Goal: Information Seeking & Learning: Learn about a topic

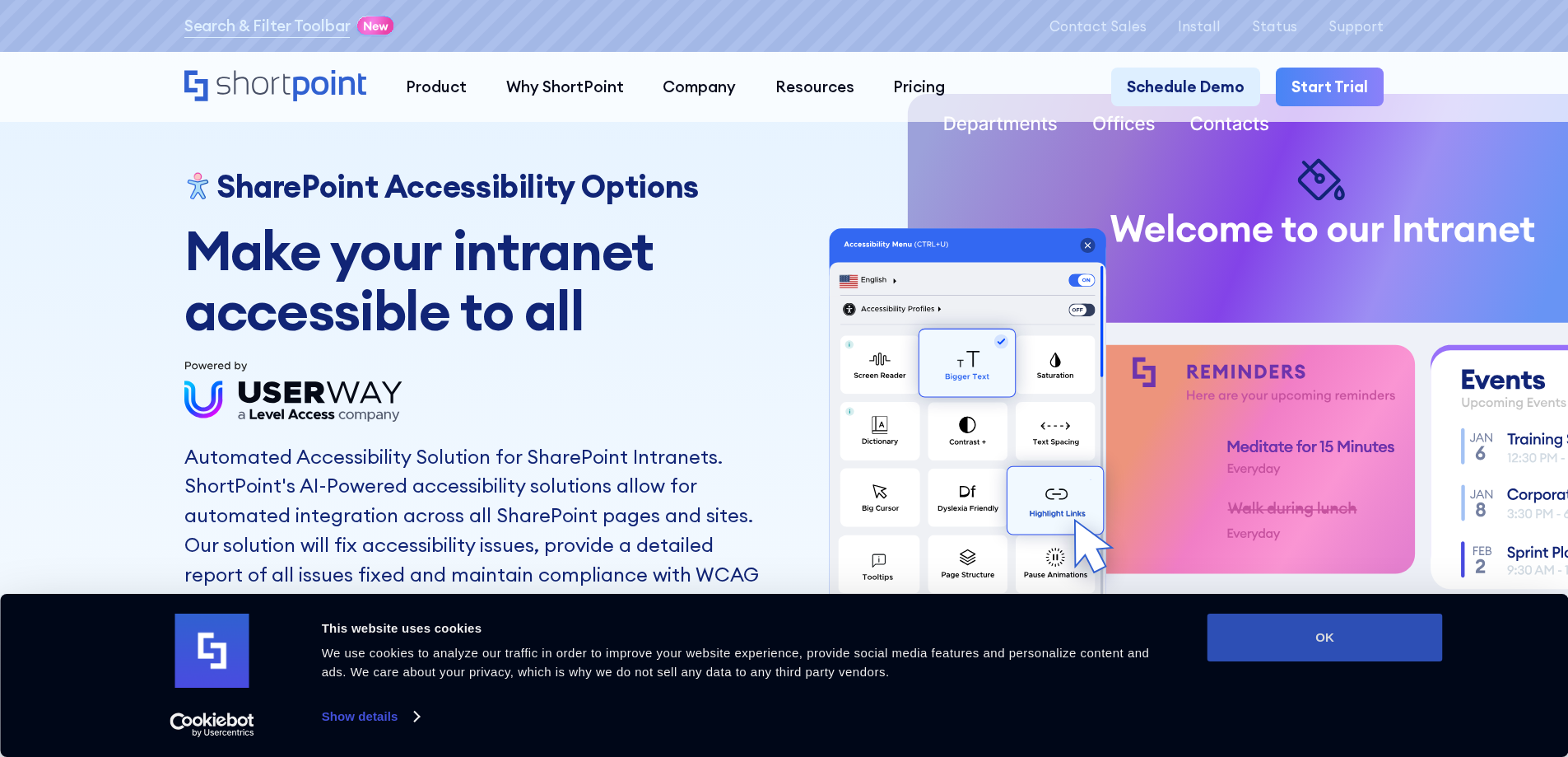
click at [1258, 631] on button "OK" at bounding box center [1325, 637] width 236 height 48
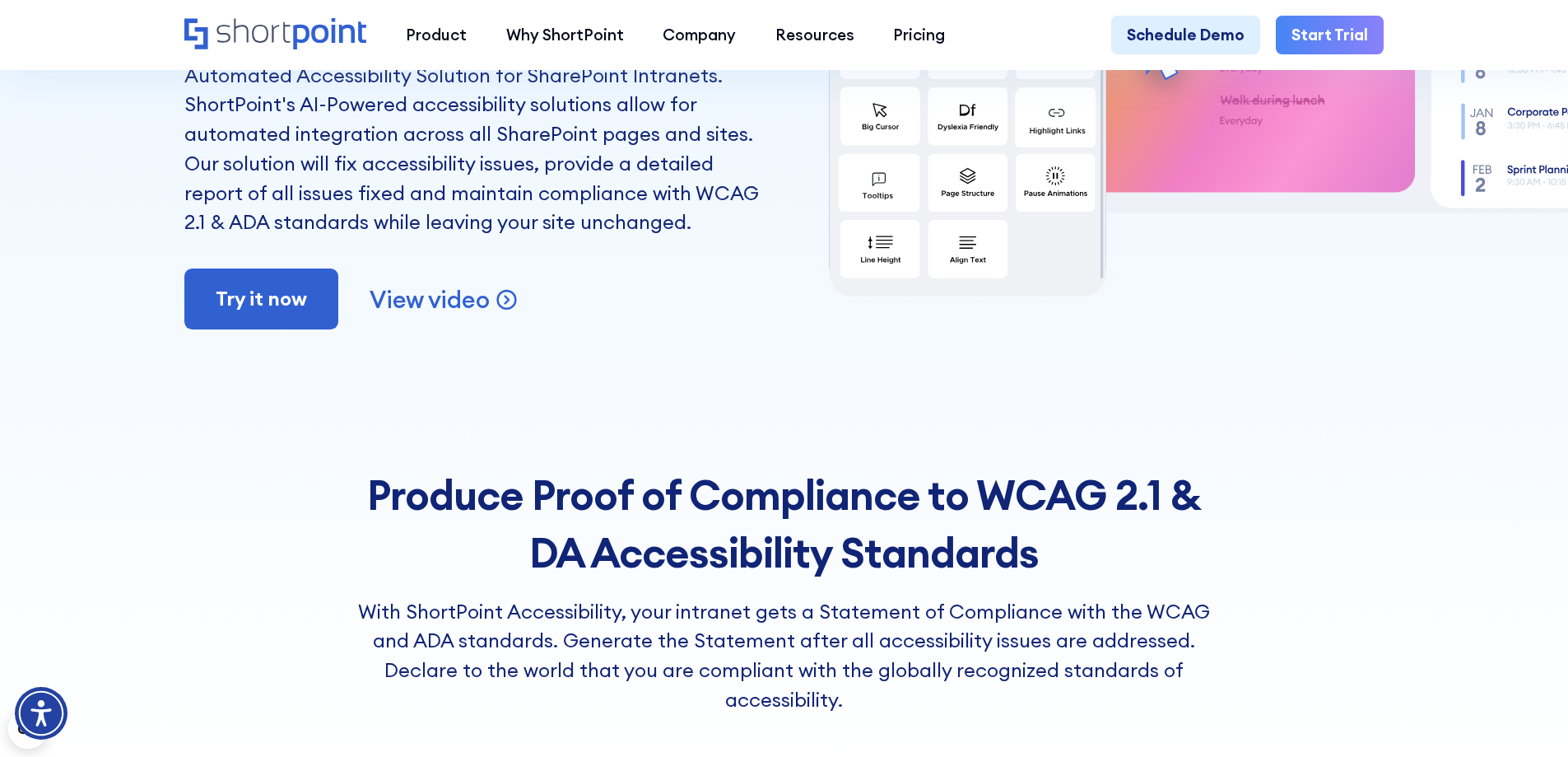
scroll to position [165, 0]
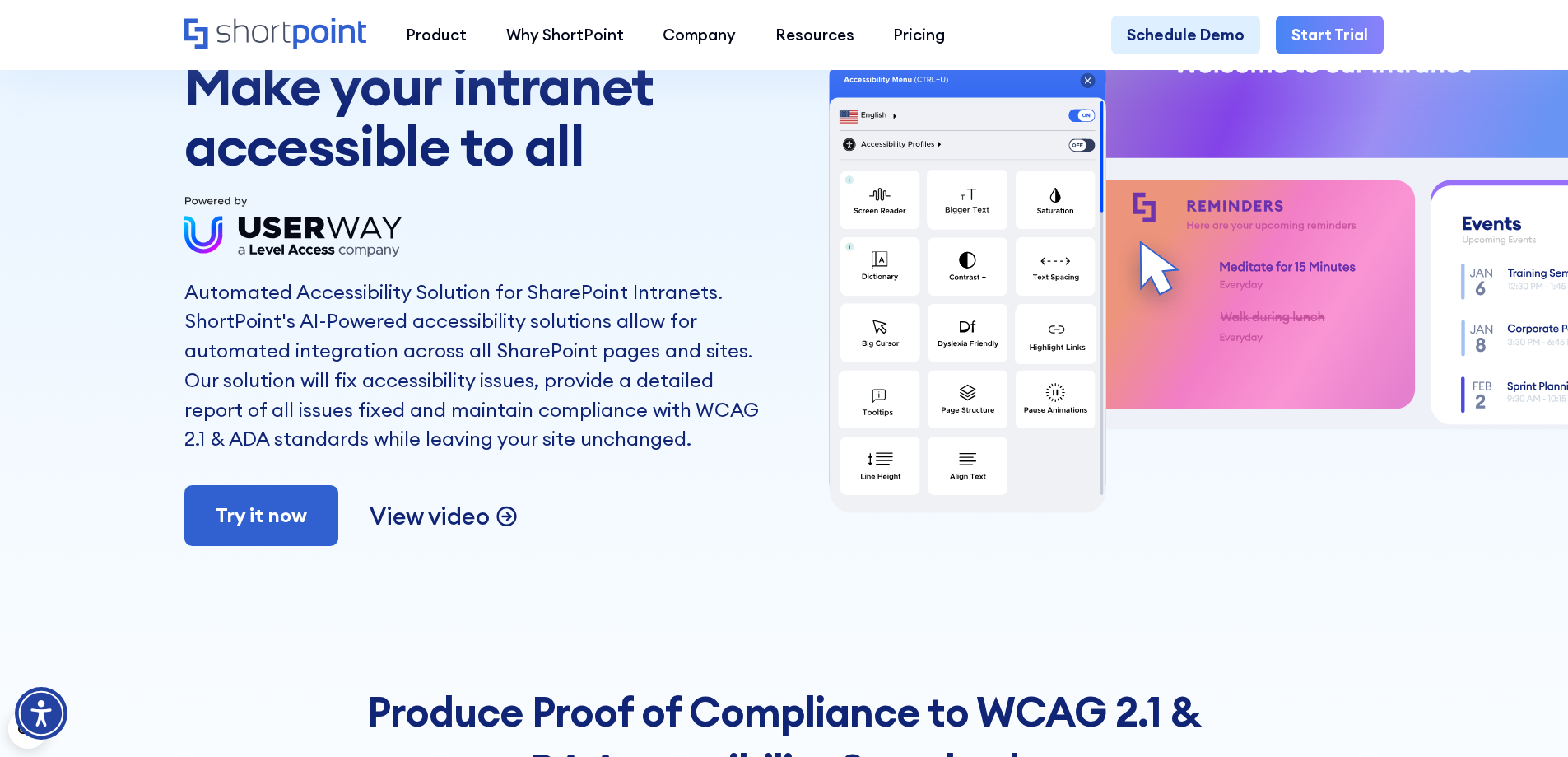
click at [411, 528] on p "View video" at bounding box center [429, 516] width 119 height 30
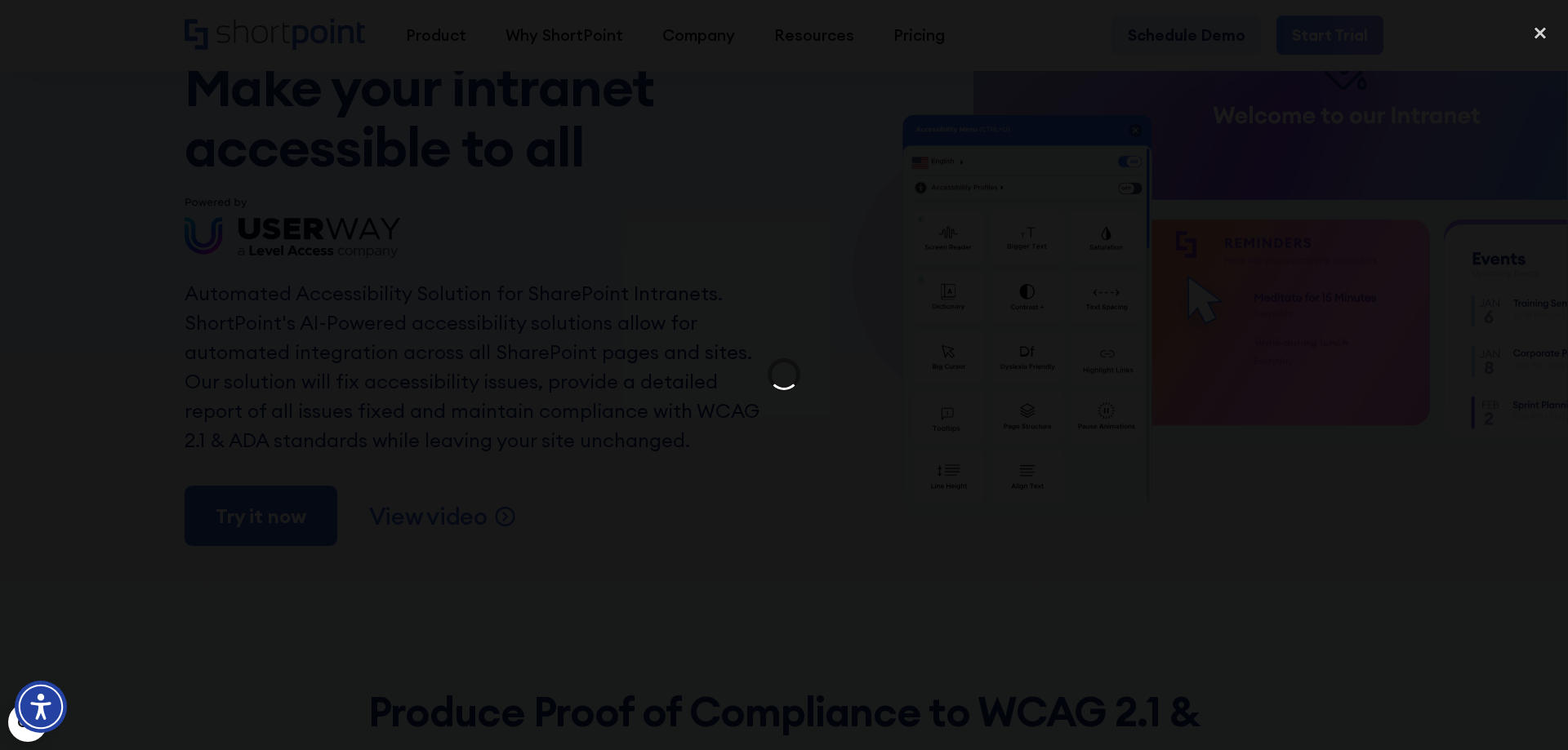
click at [526, 464] on div at bounding box center [784, 375] width 1568 height 720
click at [49, 703] on img "Accessibility Menu" at bounding box center [41, 706] width 57 height 57
click at [636, 408] on div at bounding box center [784, 375] width 1568 height 720
click at [1546, 35] on div "close lightbox" at bounding box center [1540, 33] width 55 height 36
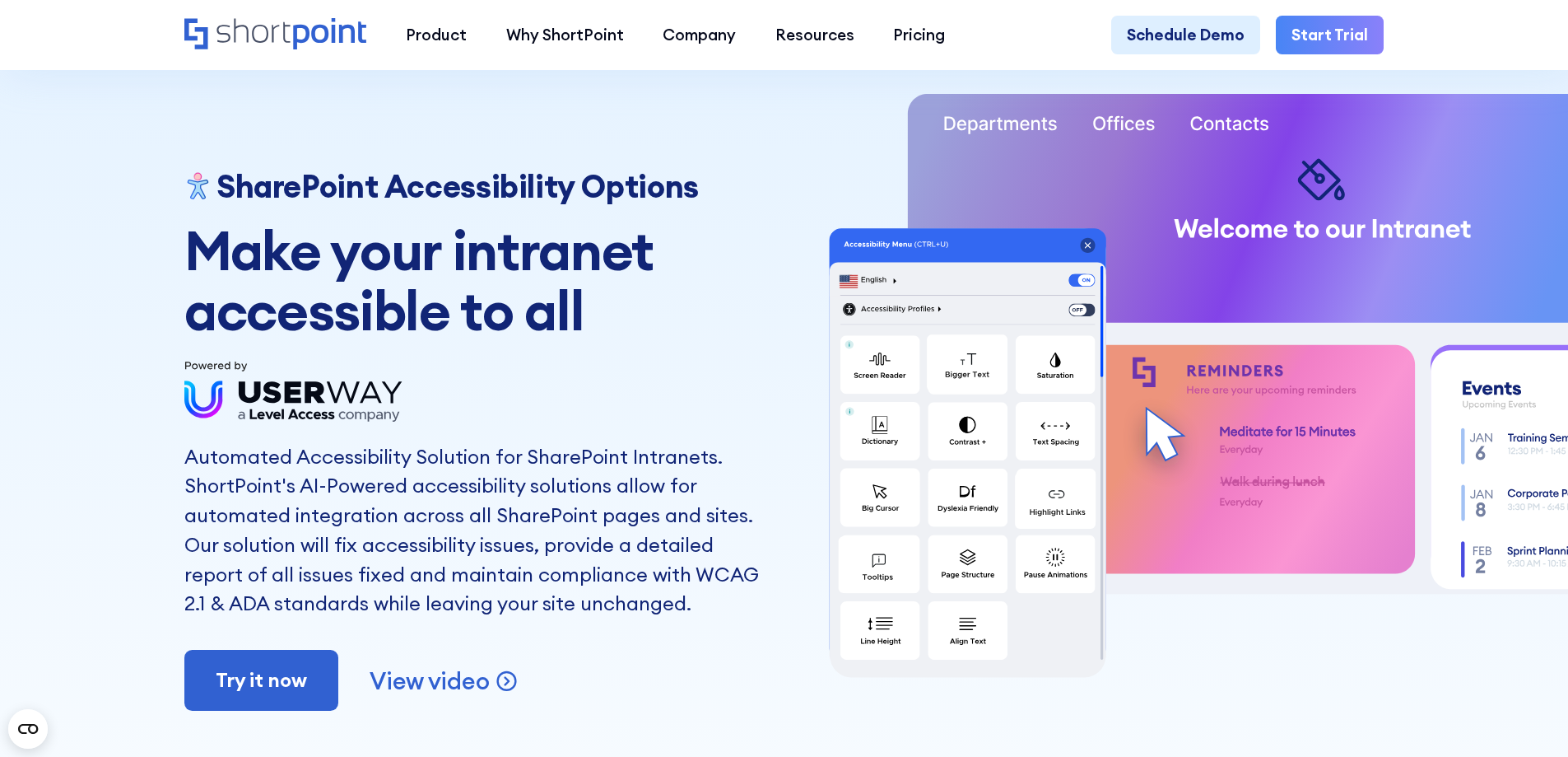
scroll to position [329, 0]
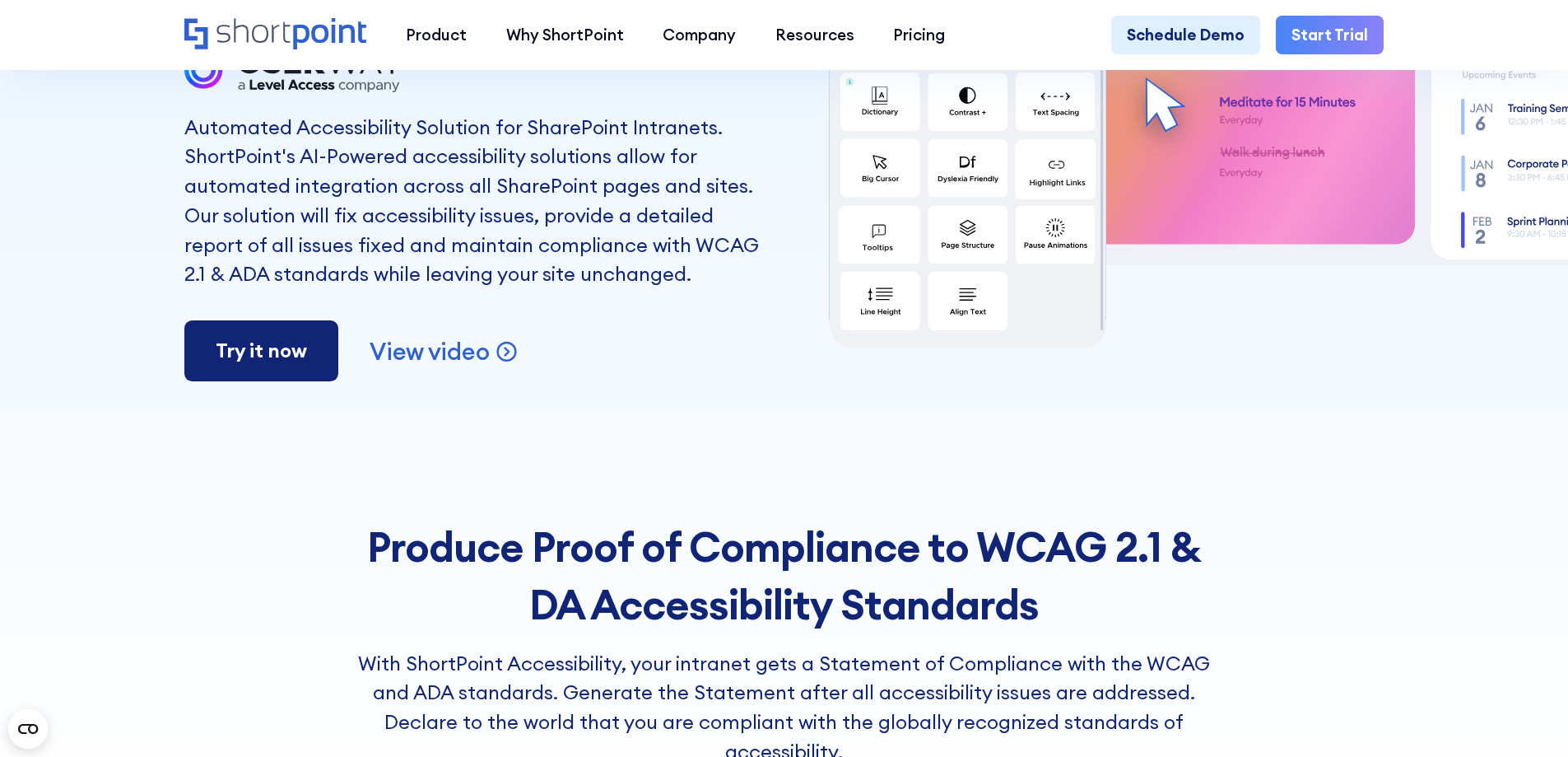
click at [268, 374] on link "Try it now" at bounding box center [261, 351] width 154 height 61
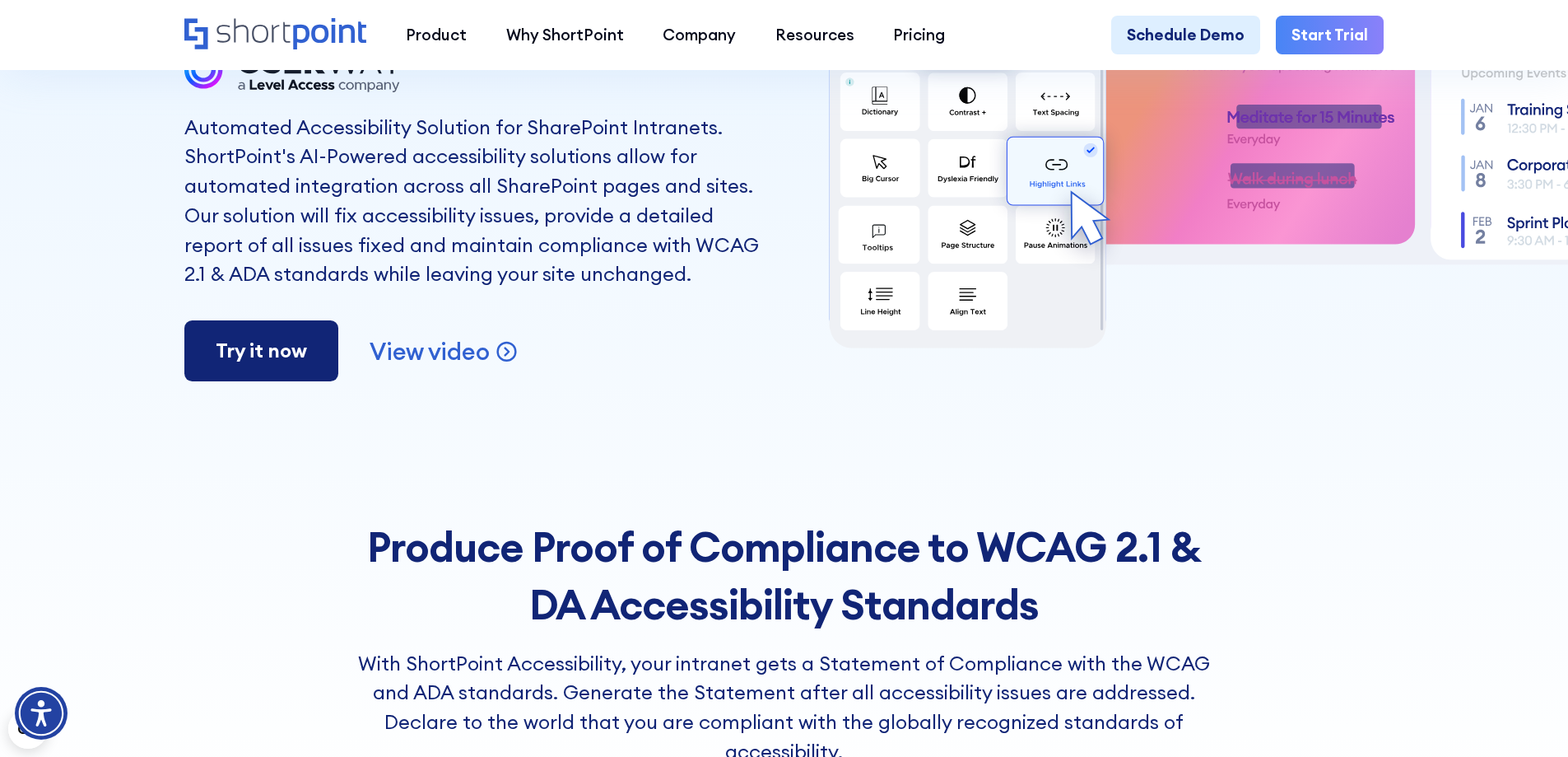
click at [290, 361] on link "Try it now" at bounding box center [261, 351] width 154 height 61
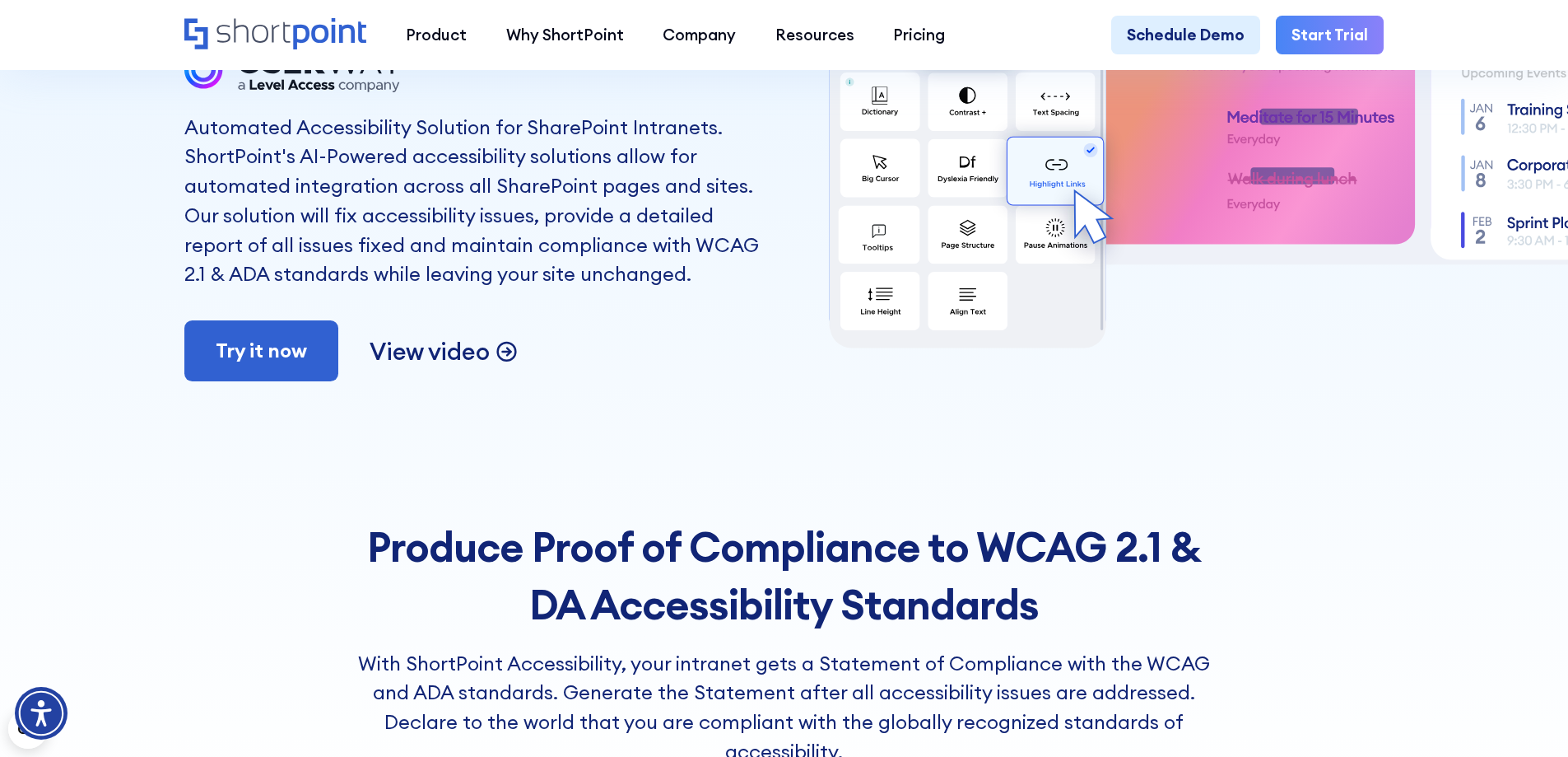
click at [440, 358] on p "View video" at bounding box center [429, 351] width 119 height 30
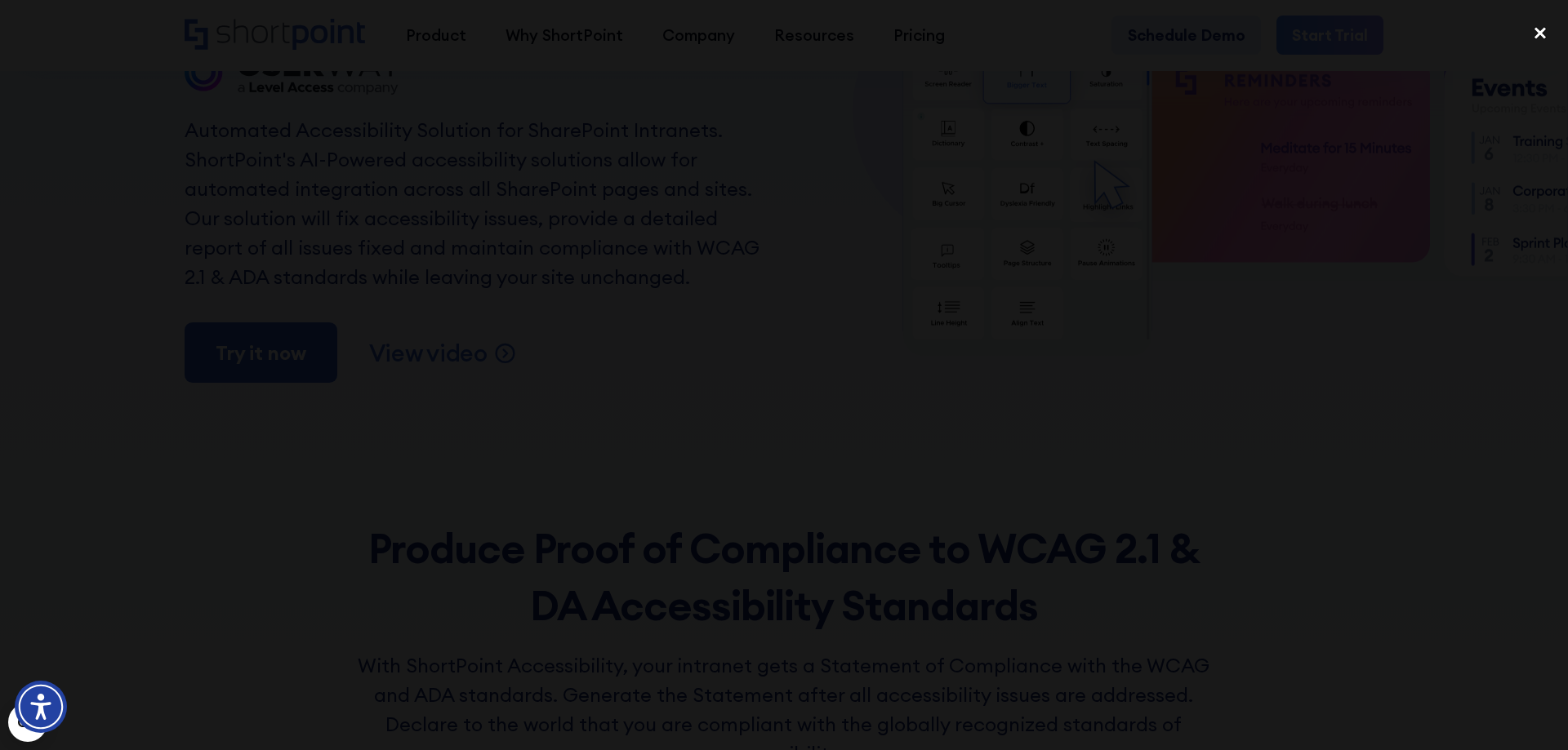
click at [1540, 34] on div "close lightbox" at bounding box center [1540, 33] width 55 height 36
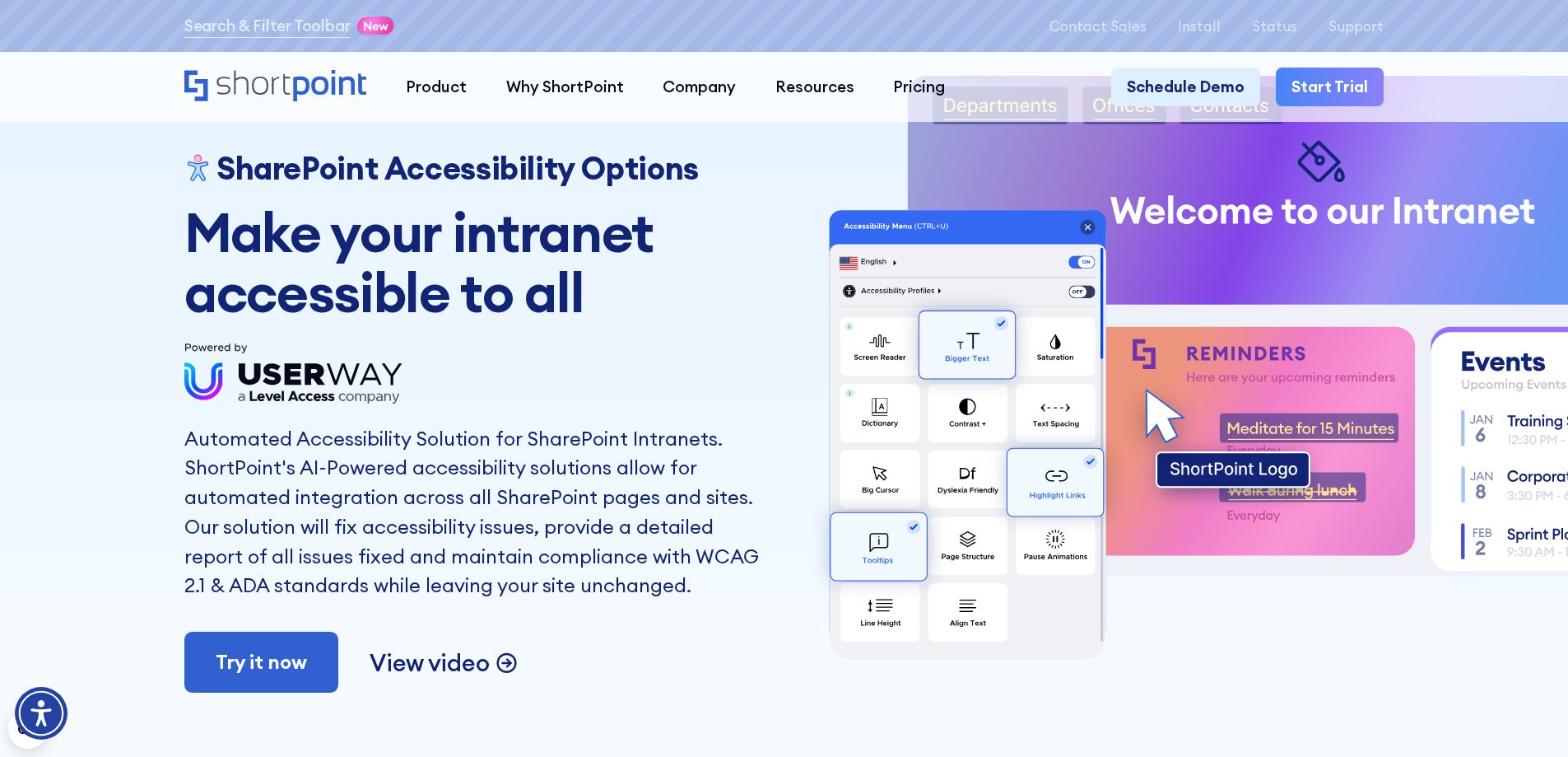
scroll to position [0, 0]
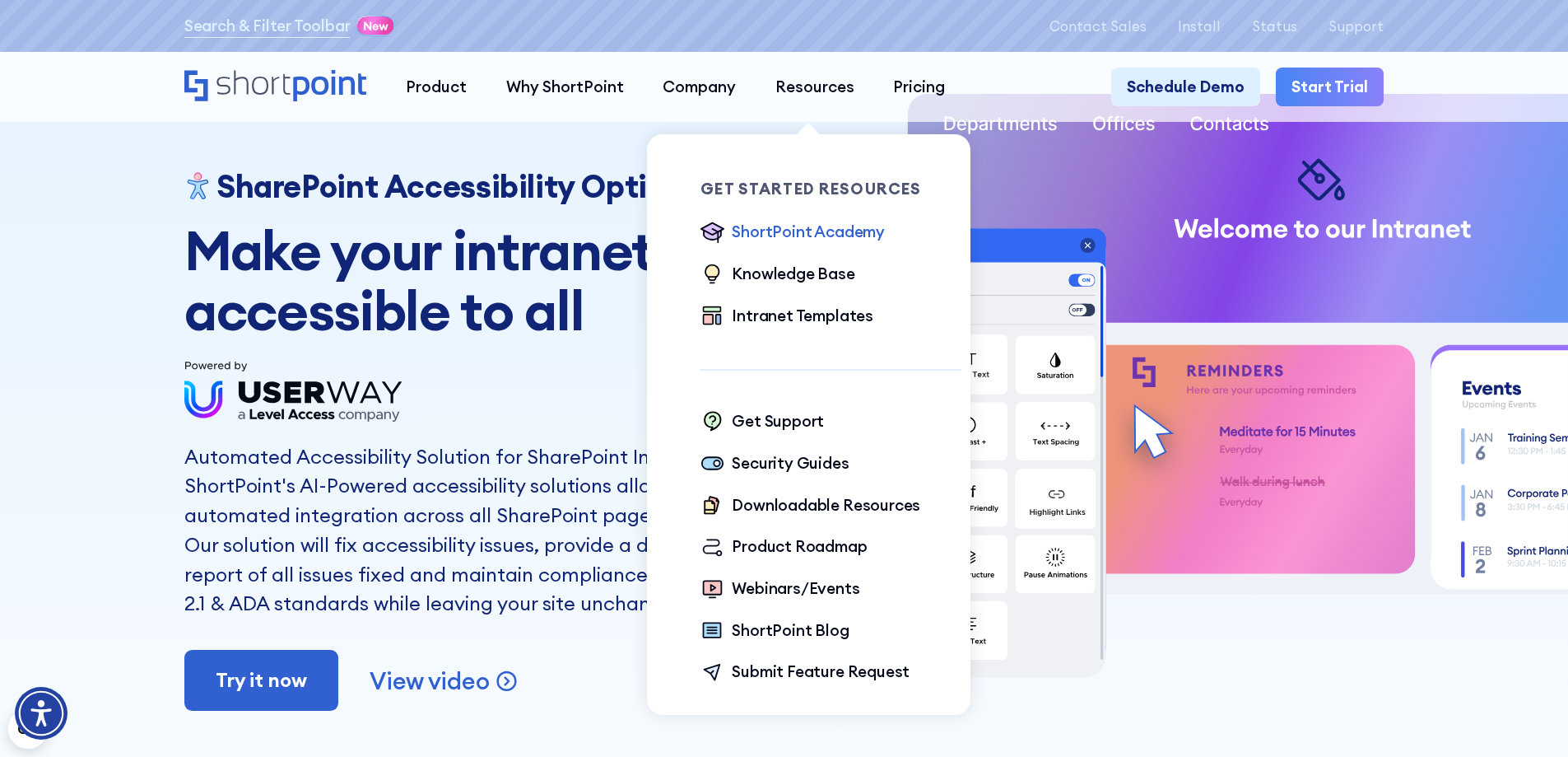
click at [802, 234] on div "ShortPoint Academy" at bounding box center [808, 231] width 153 height 24
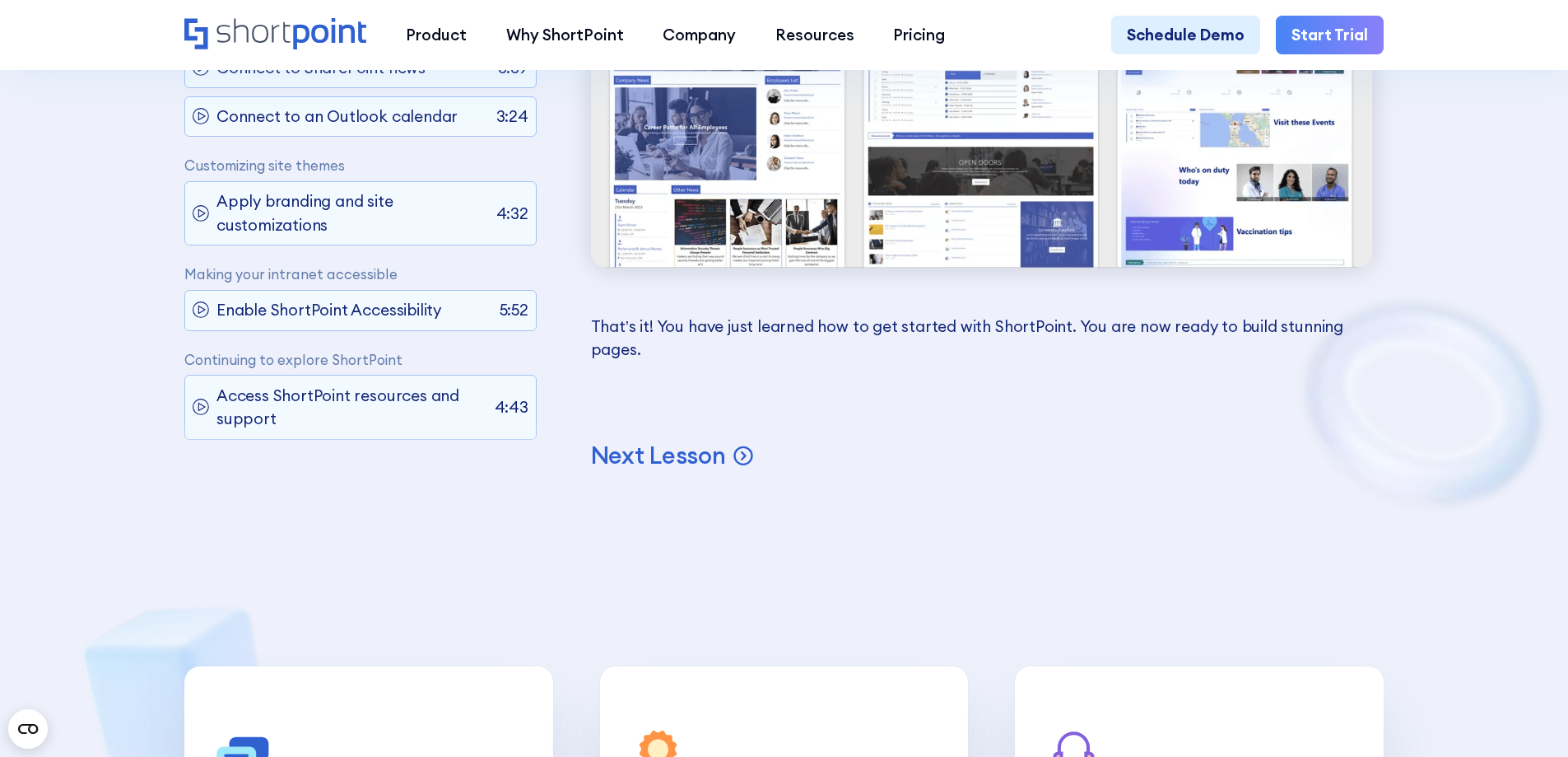
scroll to position [269, 0]
click at [286, 322] on p "Enable ShortPoint Accessibility" at bounding box center [328, 310] width 225 height 24
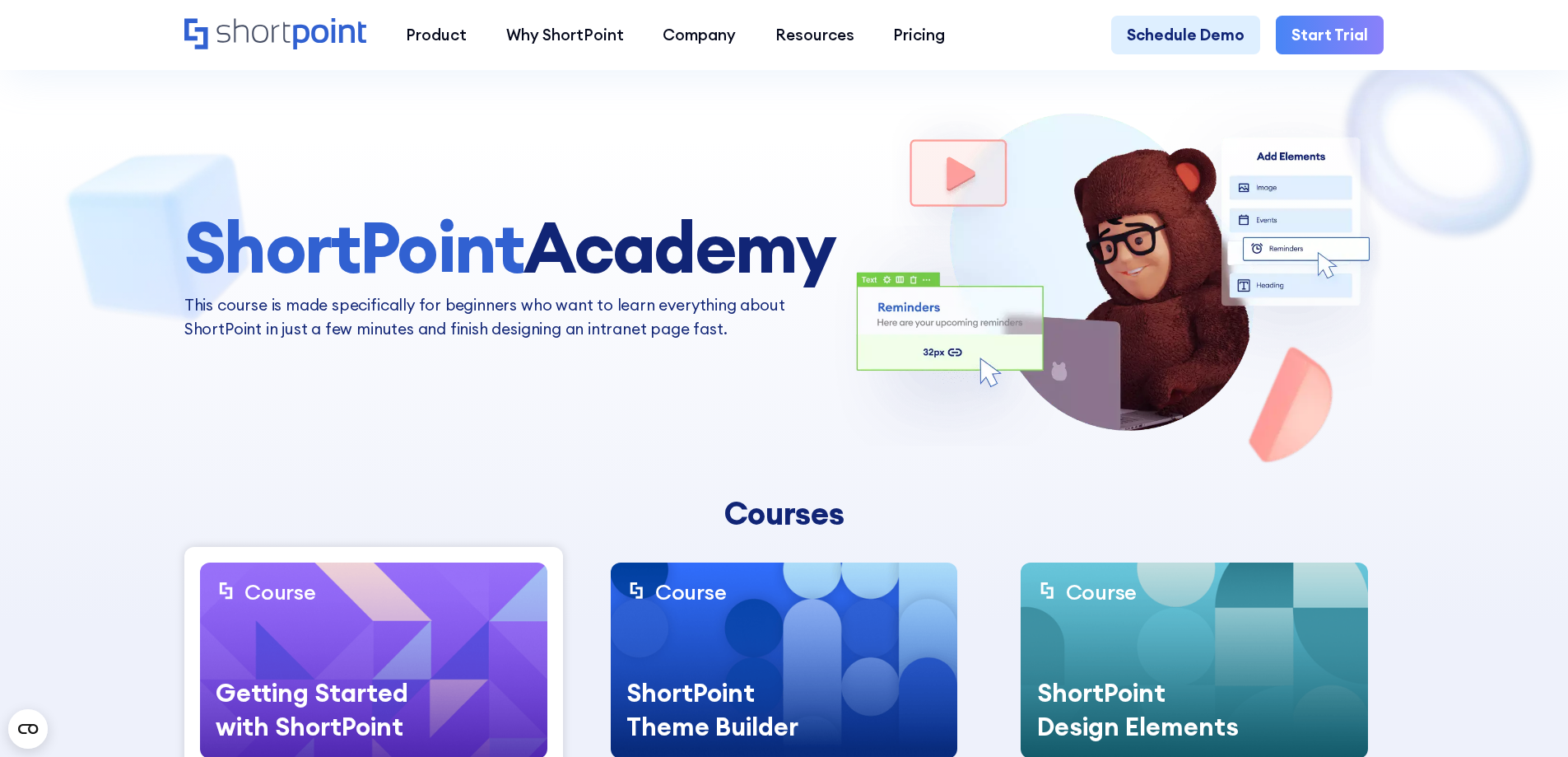
scroll to position [0, 0]
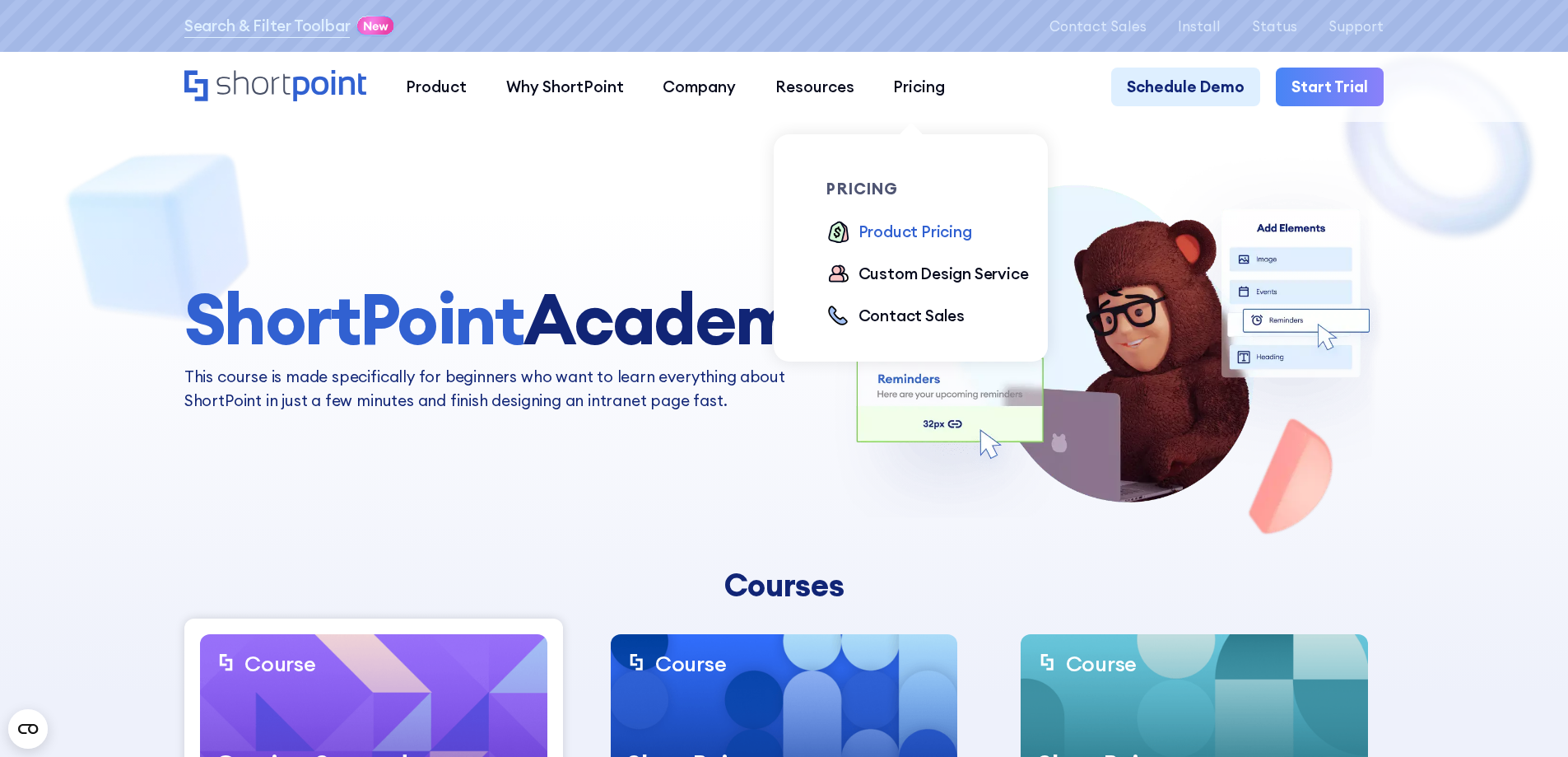
click at [869, 241] on div "Product Pricing" at bounding box center [915, 231] width 114 height 24
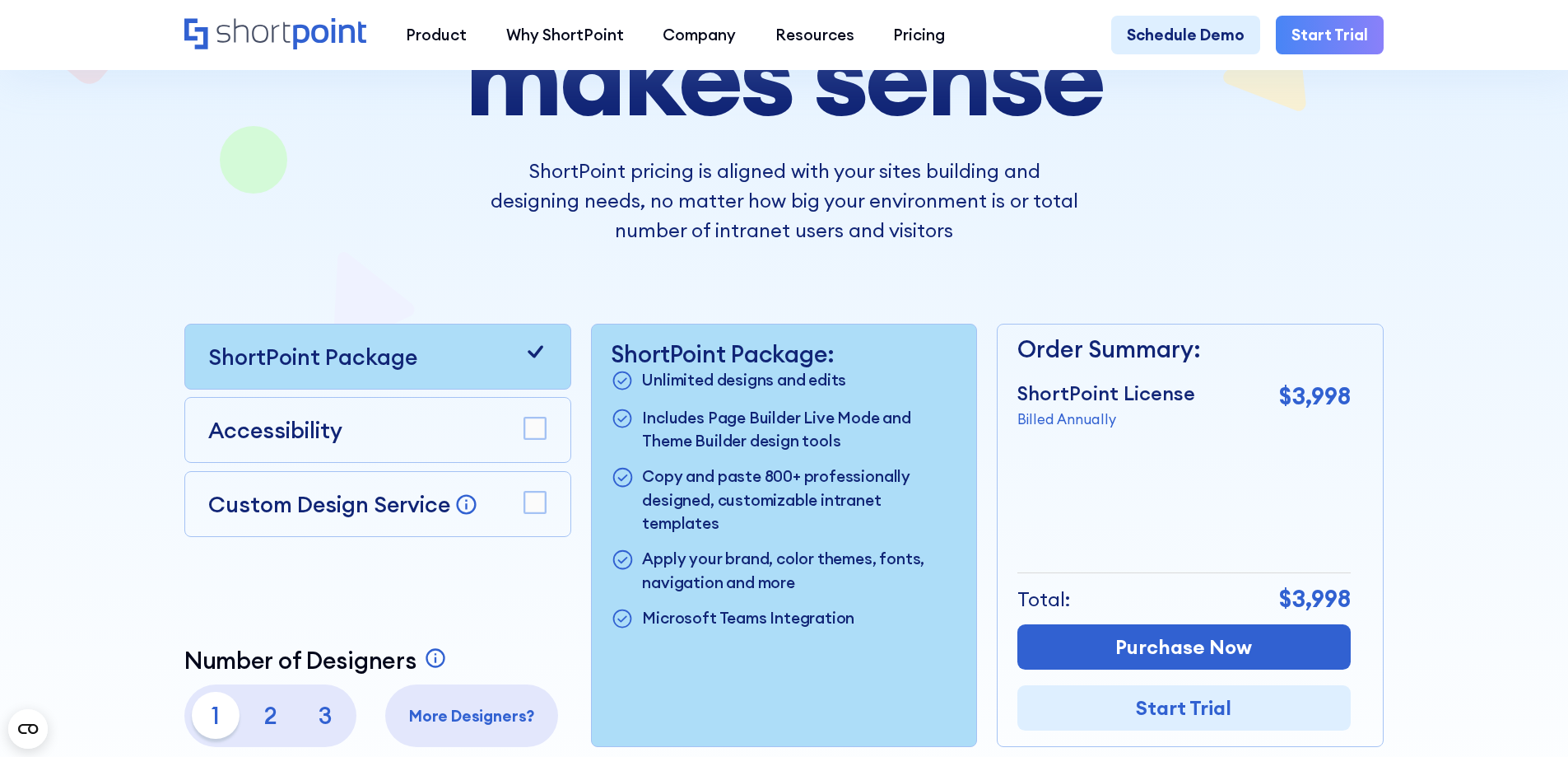
scroll to position [329, 0]
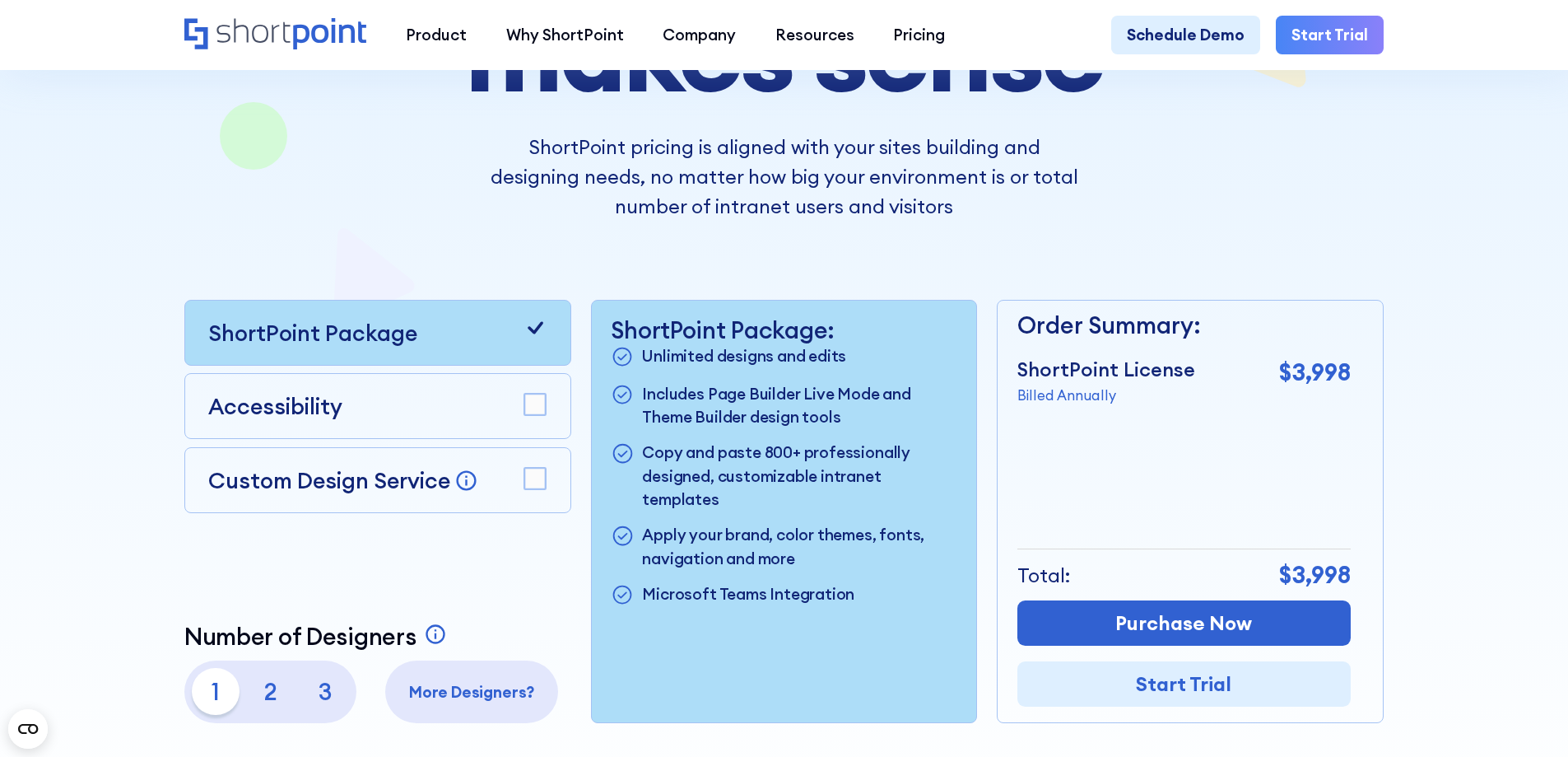
click at [518, 345] on div "ShortPoint Package" at bounding box center [377, 332] width 339 height 33
click at [525, 406] on rect at bounding box center [534, 405] width 21 height 21
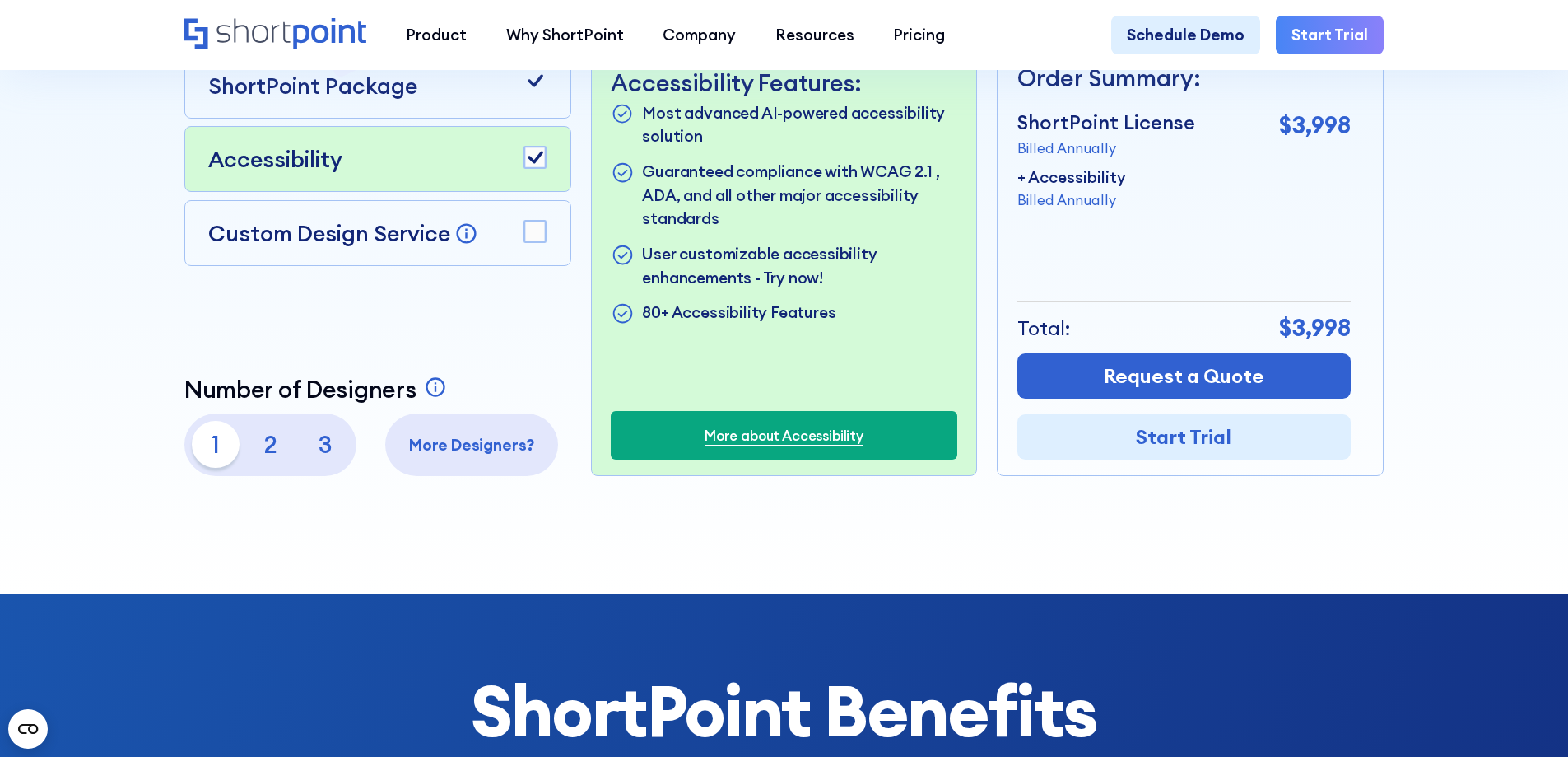
scroll to position [494, 0]
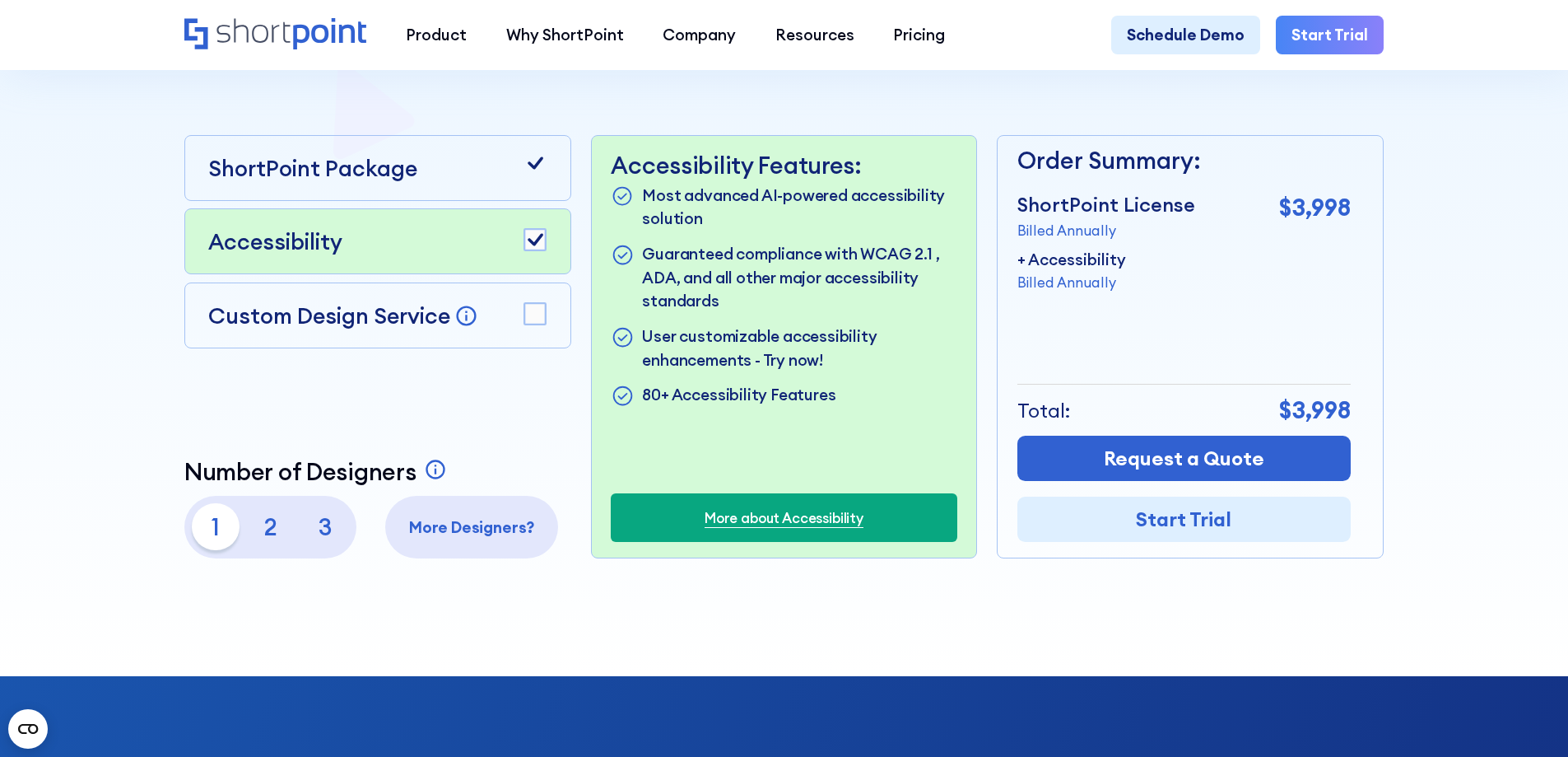
click at [273, 536] on p "2" at bounding box center [271, 527] width 47 height 47
click at [198, 532] on p "1" at bounding box center [215, 527] width 47 height 47
click at [534, 247] on icon at bounding box center [535, 240] width 16 height 13
click at [534, 247] on rect at bounding box center [534, 240] width 21 height 21
click at [534, 247] on icon at bounding box center [535, 240] width 16 height 13
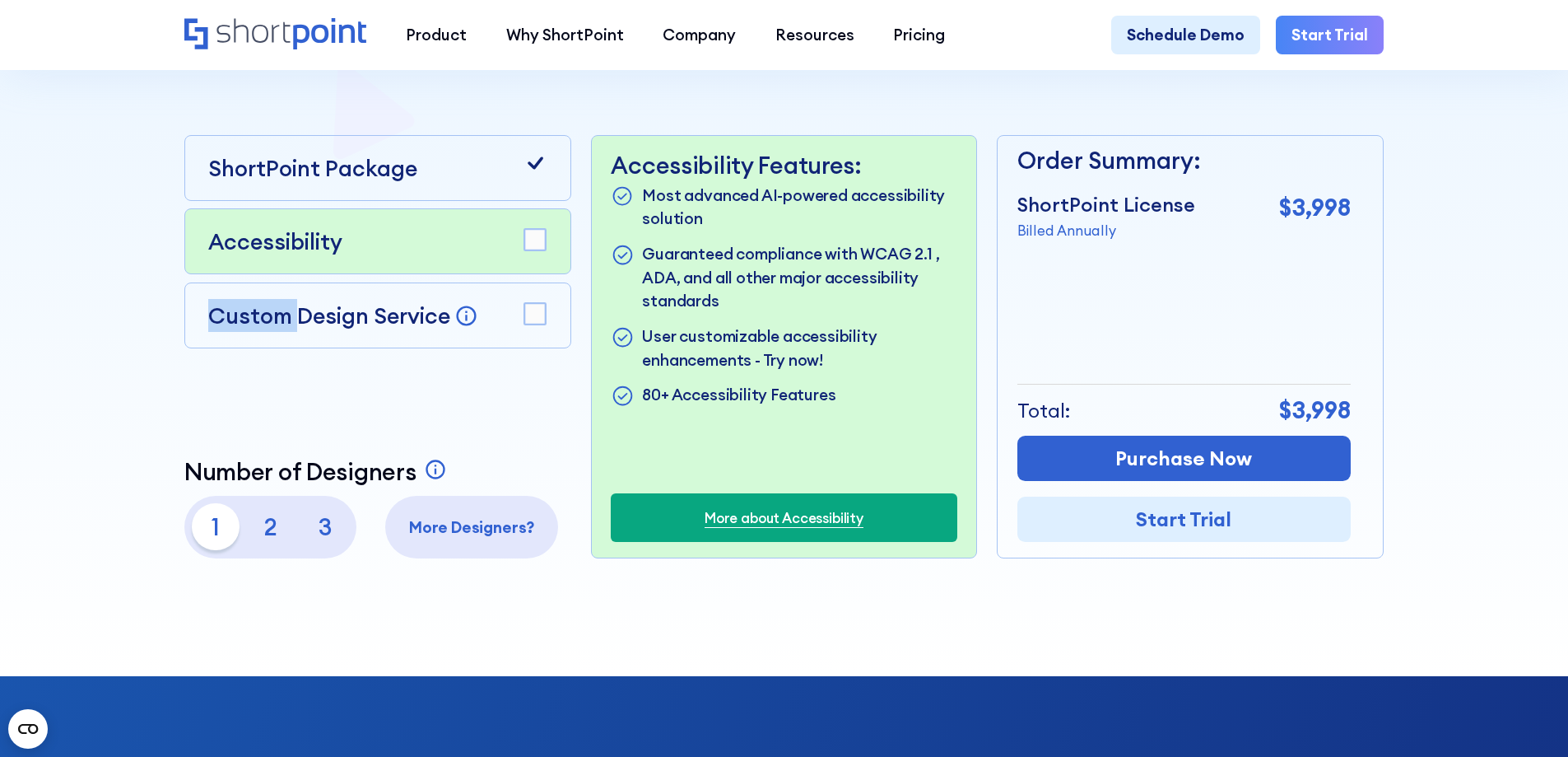
click at [534, 247] on rect at bounding box center [534, 240] width 21 height 21
click at [534, 169] on icon at bounding box center [535, 162] width 16 height 13
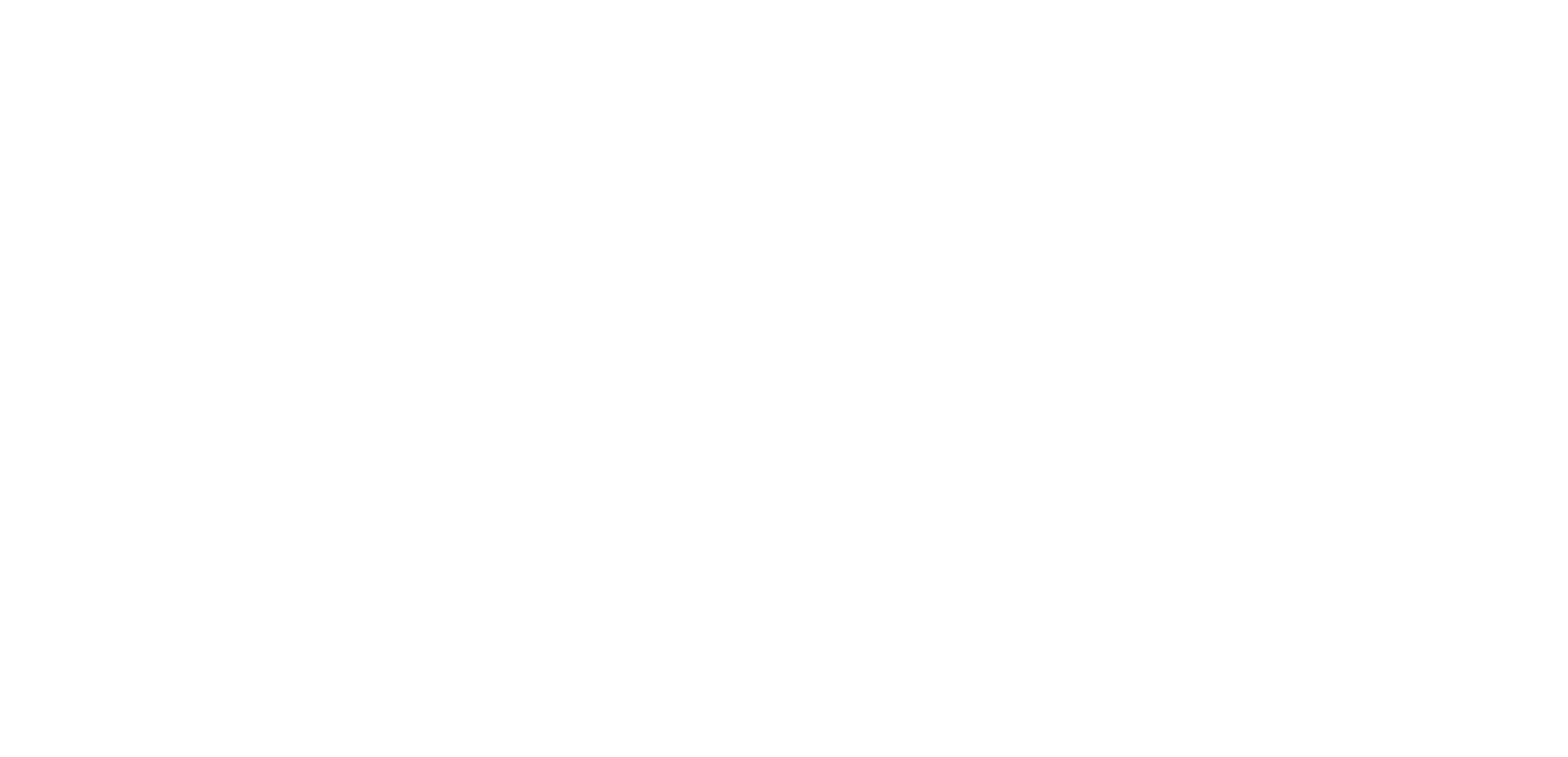
scroll to position [8, 0]
